Goal: Task Accomplishment & Management: Complete application form

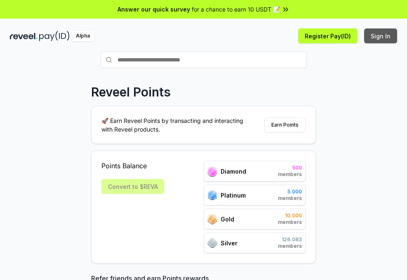
click at [387, 38] on button "Sign In" at bounding box center [380, 35] width 33 height 15
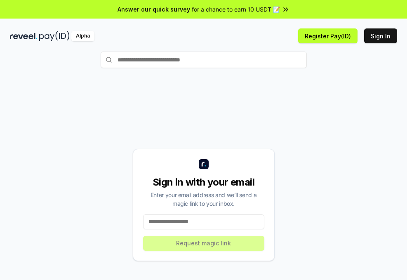
click at [208, 223] on input at bounding box center [203, 222] width 121 height 15
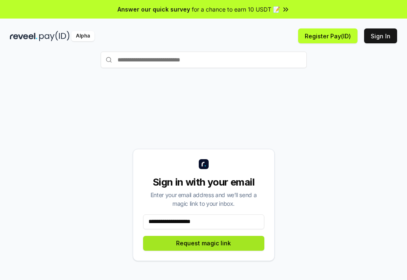
type input "**********"
click at [220, 248] on button "Request magic link" at bounding box center [203, 243] width 121 height 15
